Goal: Complete application form

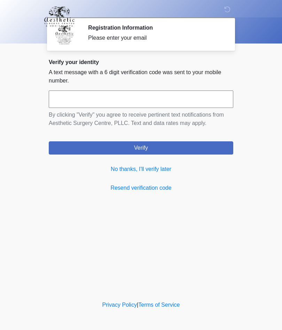
click at [163, 171] on link "No thanks, I'll verify later" at bounding box center [141, 169] width 185 height 8
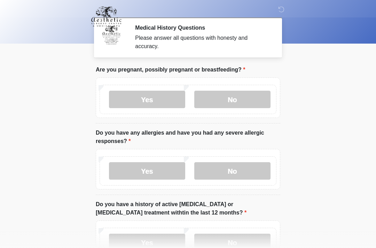
click at [232, 96] on label "No" at bounding box center [232, 99] width 76 height 17
click at [225, 169] on label "No" at bounding box center [232, 170] width 76 height 17
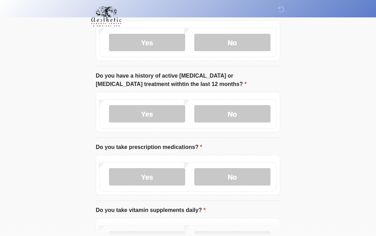
click at [238, 112] on label "No" at bounding box center [232, 113] width 76 height 17
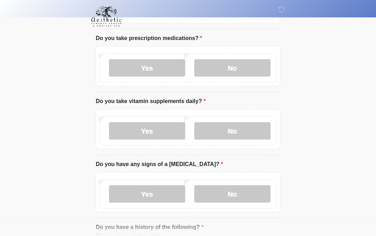
scroll to position [237, 0]
click at [240, 67] on label "No" at bounding box center [232, 68] width 76 height 17
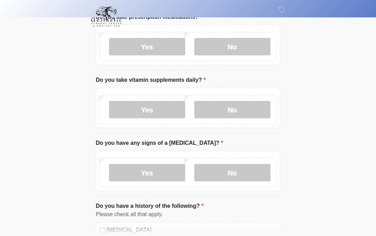
click at [148, 46] on label "Yes" at bounding box center [147, 46] width 76 height 17
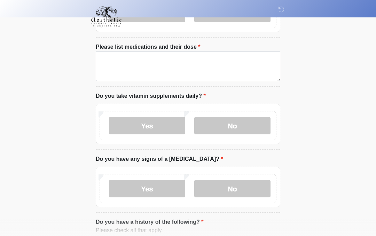
scroll to position [261, 0]
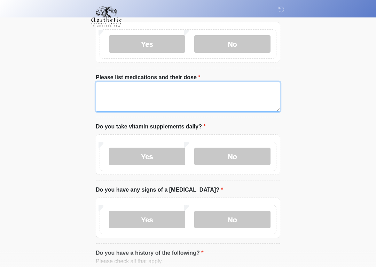
click at [178, 91] on textarea "Please list medications and their dose" at bounding box center [188, 97] width 185 height 30
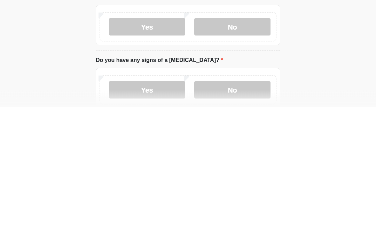
type textarea "******"
click at [242, 147] on label "No" at bounding box center [232, 155] width 76 height 17
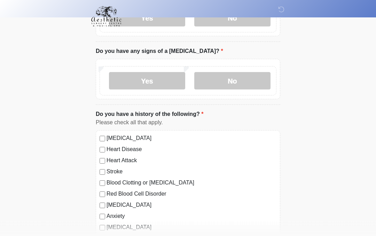
scroll to position [411, 0]
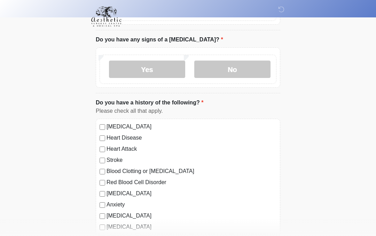
click at [231, 64] on label "No" at bounding box center [232, 69] width 76 height 17
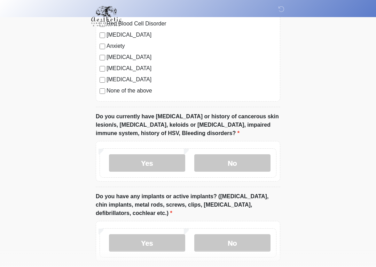
scroll to position [571, 0]
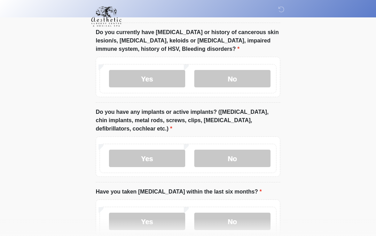
click at [230, 72] on label "No" at bounding box center [232, 78] width 76 height 17
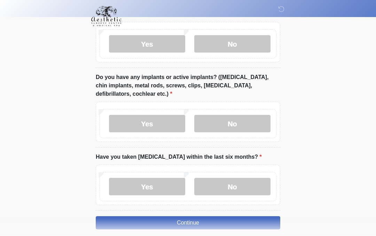
scroll to position [689, 0]
click at [227, 124] on label "No" at bounding box center [232, 123] width 76 height 17
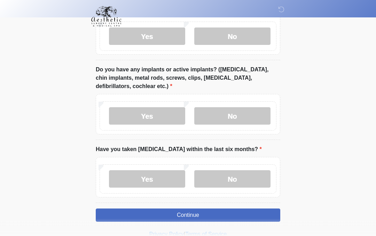
scroll to position [718, 0]
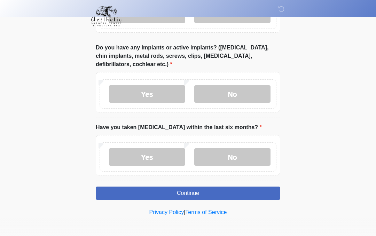
click at [236, 158] on label "No" at bounding box center [232, 157] width 76 height 17
click at [192, 193] on button "Continue" at bounding box center [188, 193] width 185 height 13
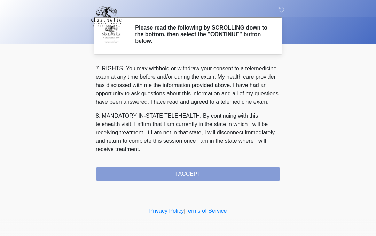
scroll to position [316, 0]
click at [192, 172] on button "I ACCEPT" at bounding box center [188, 174] width 185 height 13
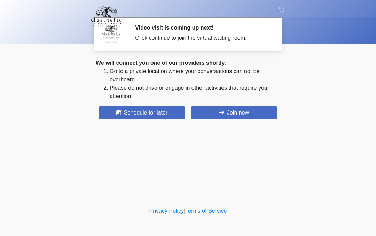
click at [241, 113] on button "Join now" at bounding box center [234, 112] width 87 height 13
